Goal: Task Accomplishment & Management: Manage account settings

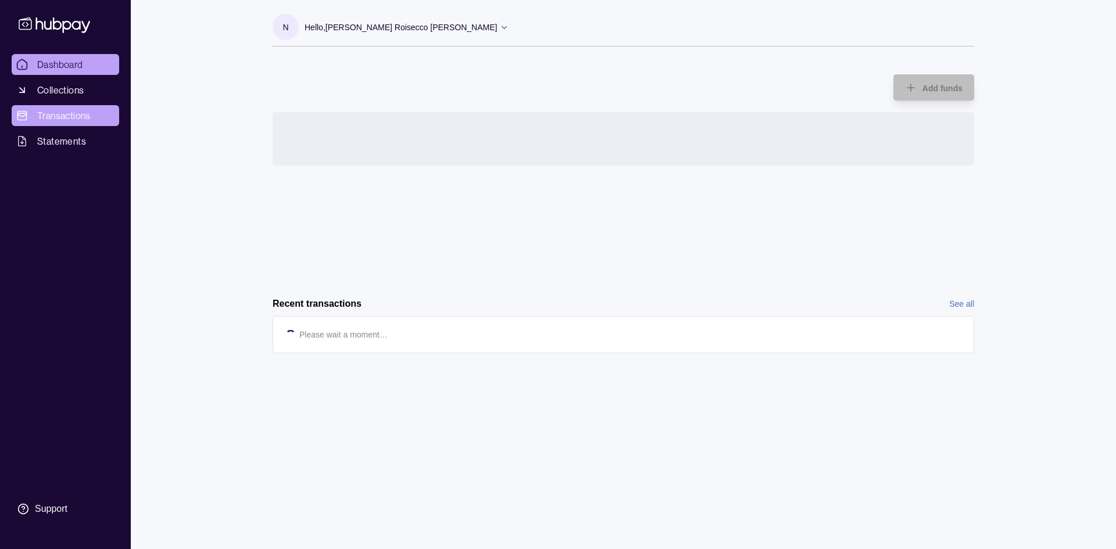
click at [69, 115] on span "Transactions" at bounding box center [63, 116] width 53 height 14
